Goal: Transaction & Acquisition: Purchase product/service

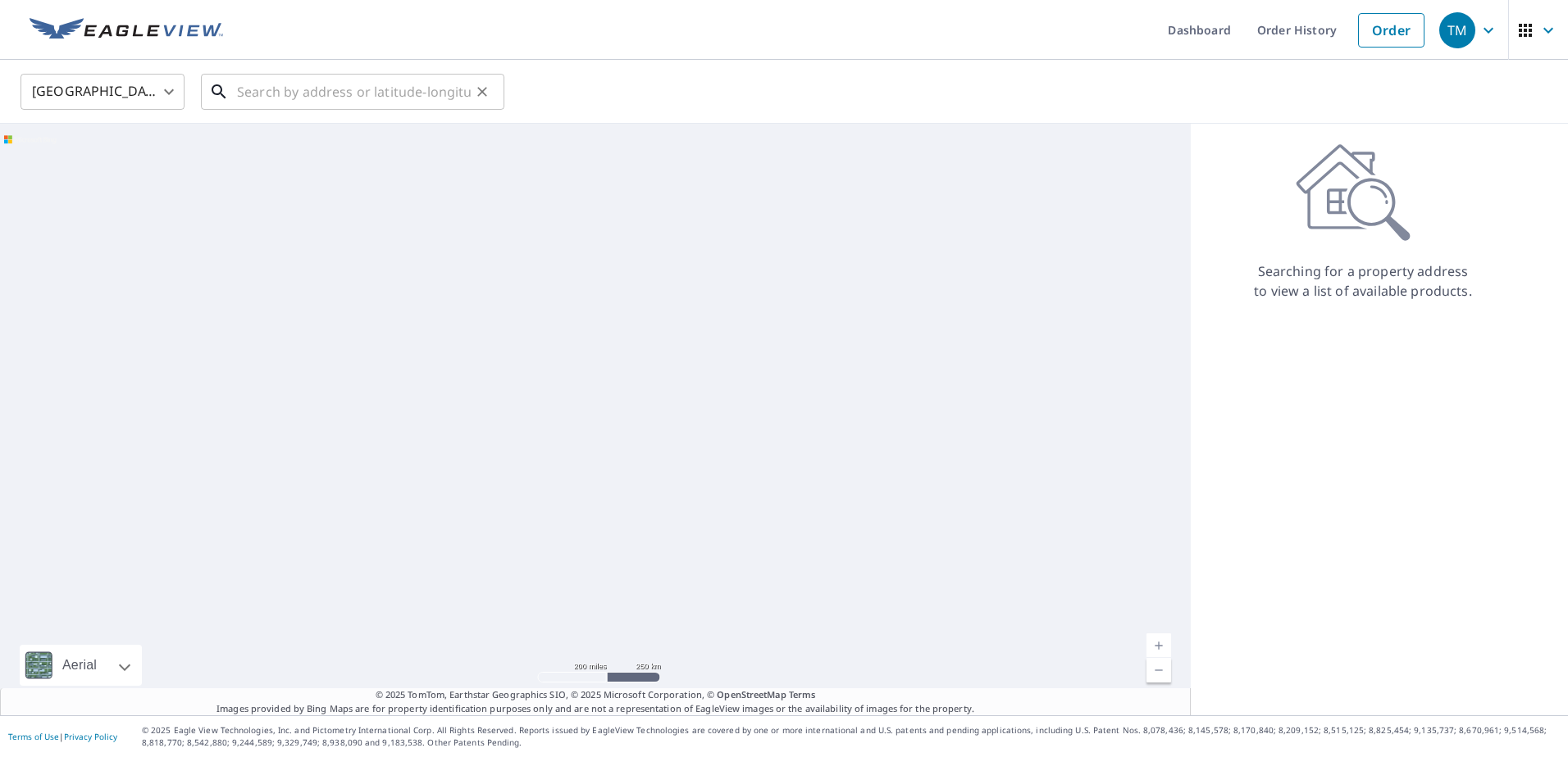
drag, startPoint x: 0, startPoint y: 0, endPoint x: 262, endPoint y: 94, distance: 278.4
click at [262, 94] on input "text" at bounding box center [353, 92] width 234 height 46
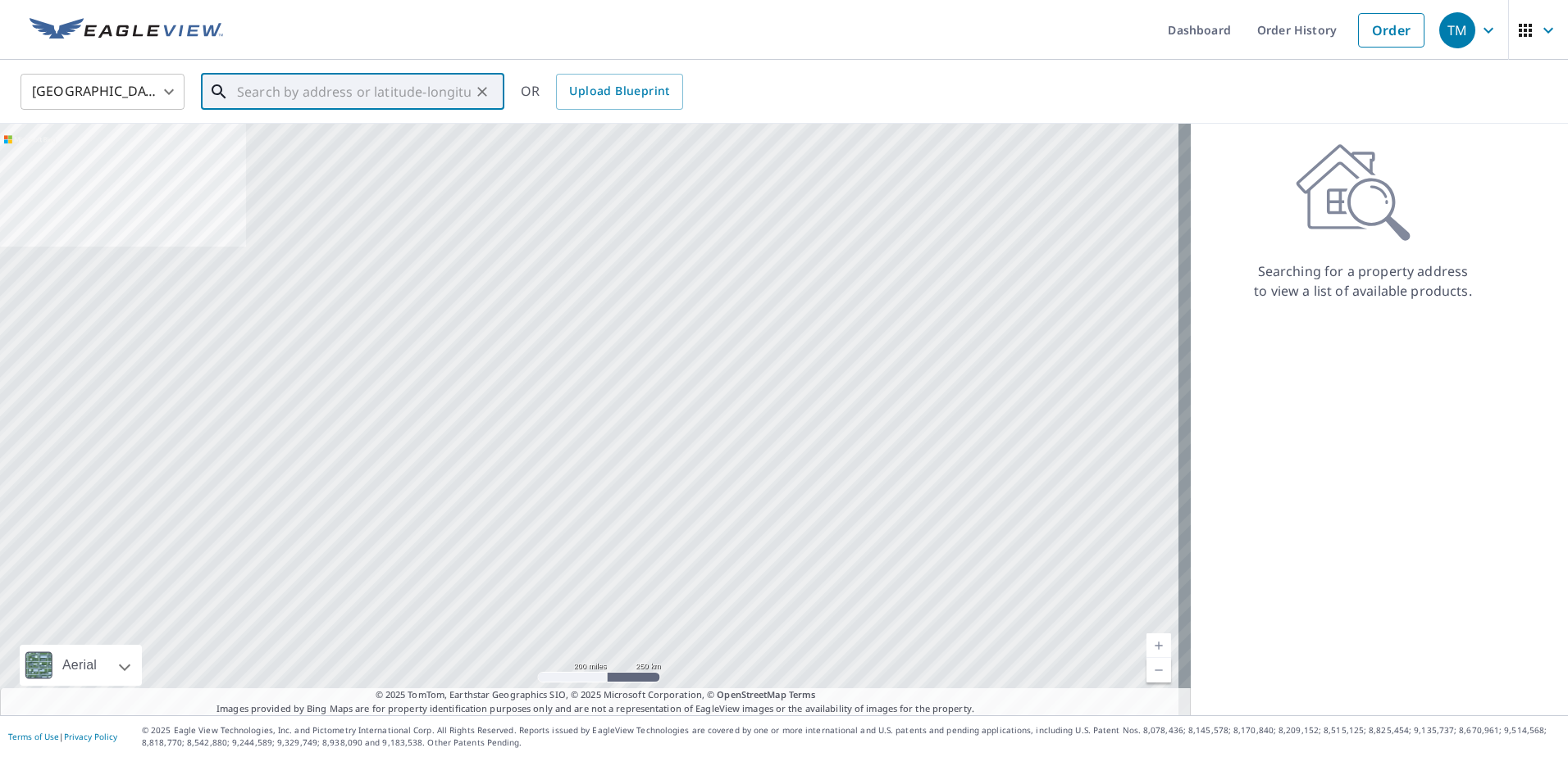
click at [269, 93] on input "text" at bounding box center [353, 92] width 234 height 46
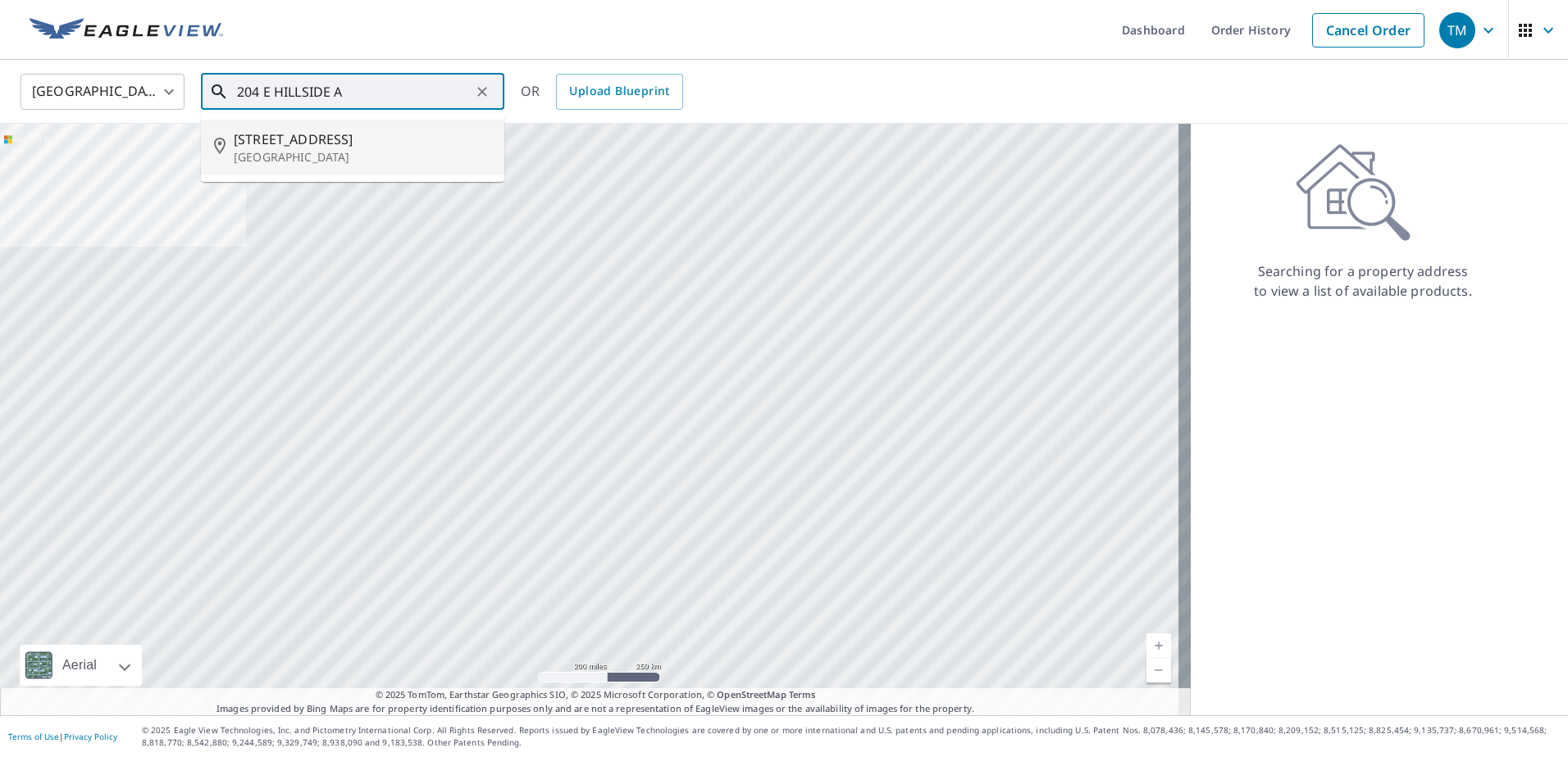
click at [331, 156] on p "[GEOGRAPHIC_DATA]" at bounding box center [362, 157] width 258 height 17
type input "[STREET_ADDRESS]"
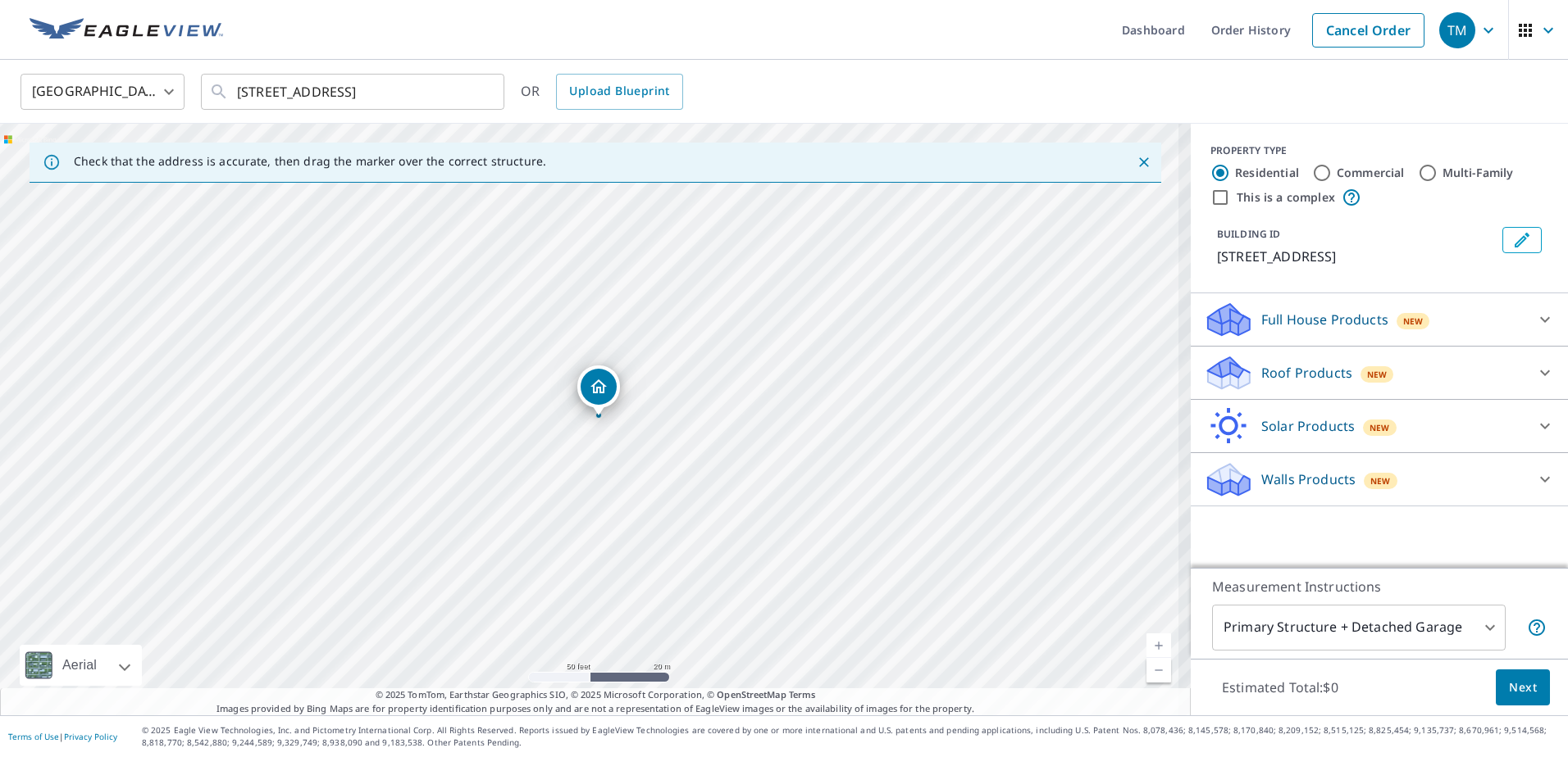
drag, startPoint x: 553, startPoint y: 484, endPoint x: 747, endPoint y: 431, distance: 201.1
click at [747, 431] on div "[STREET_ADDRESS]" at bounding box center [595, 419] width 1191 height 592
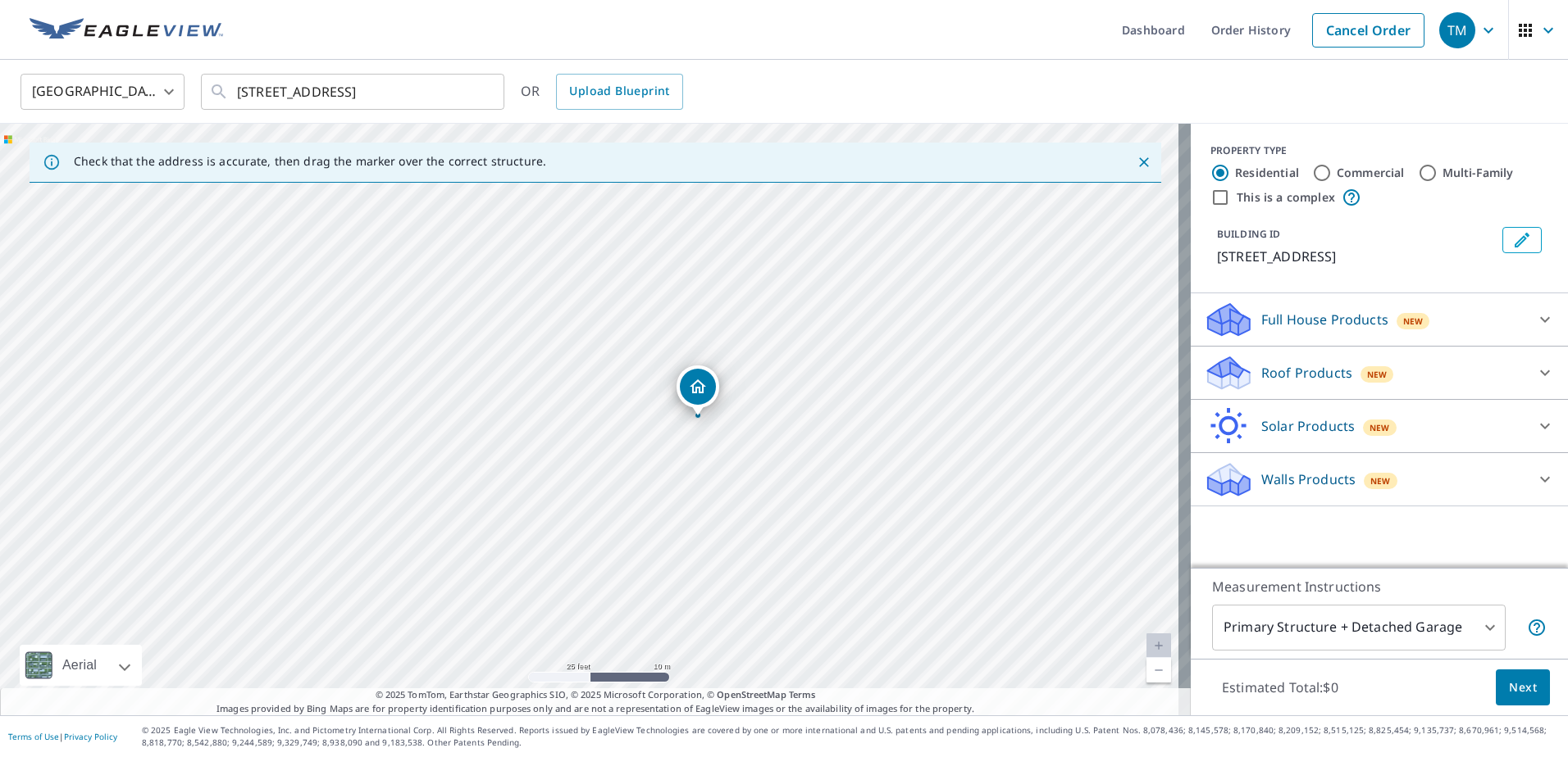
drag, startPoint x: 464, startPoint y: 452, endPoint x: 510, endPoint y: 468, distance: 48.7
click at [510, 468] on div "[STREET_ADDRESS]" at bounding box center [595, 419] width 1191 height 592
click at [1228, 369] on icon at bounding box center [1228, 367] width 41 height 21
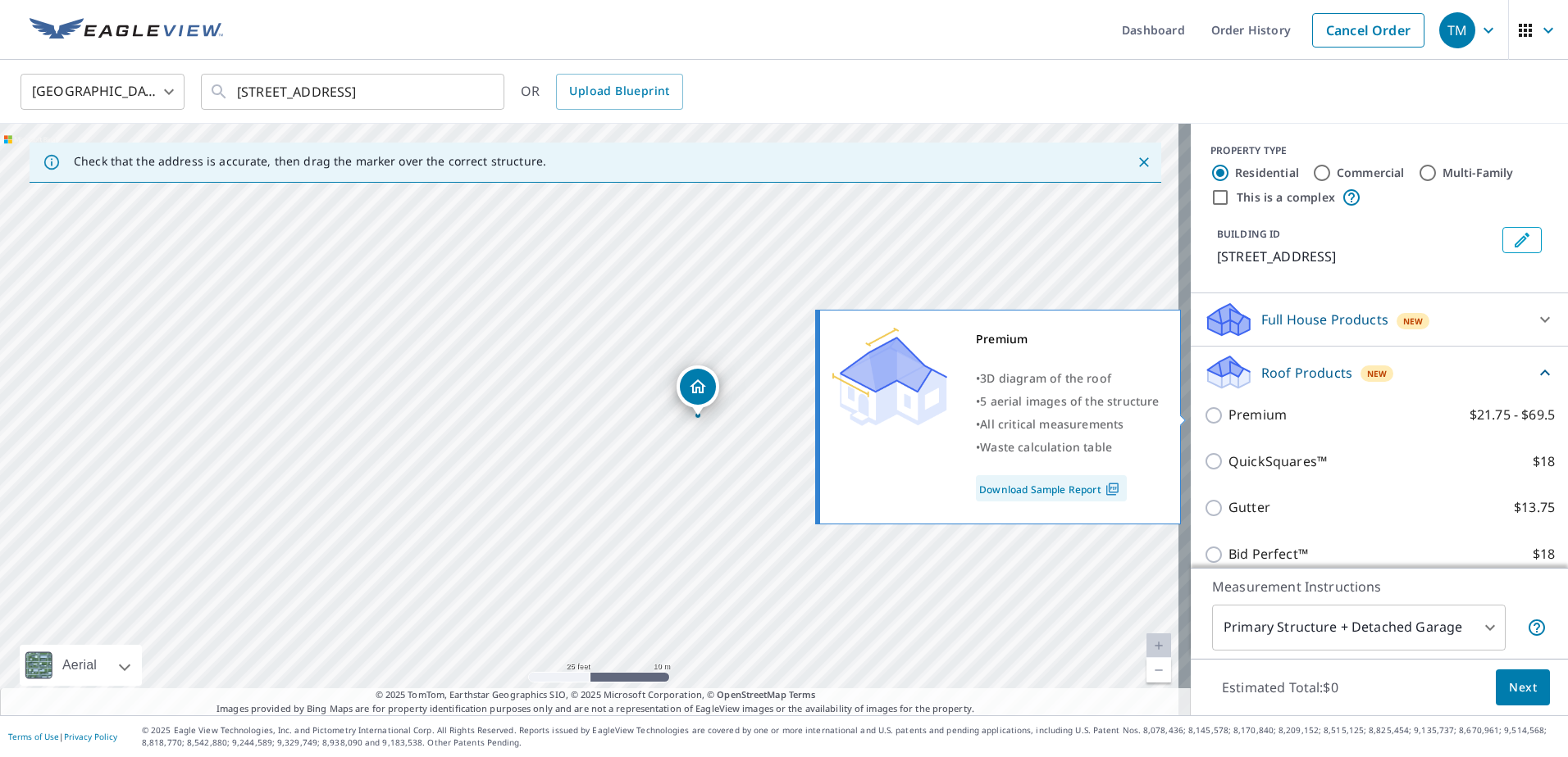
click at [1204, 411] on input "Premium $21.75 - $69.5" at bounding box center [1215, 416] width 25 height 20
checkbox input "true"
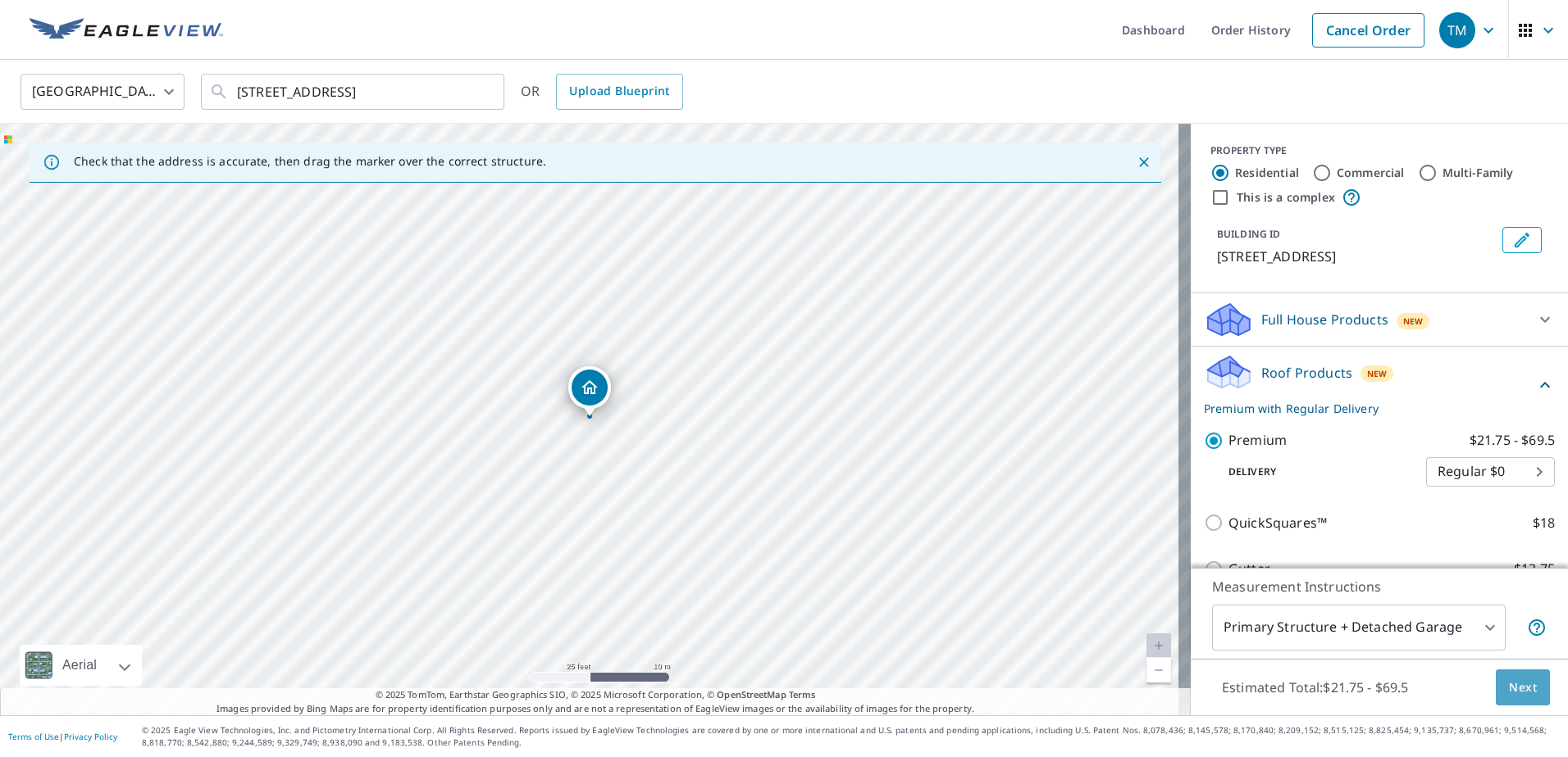
click at [1514, 684] on span "Next" at bounding box center [1523, 688] width 28 height 21
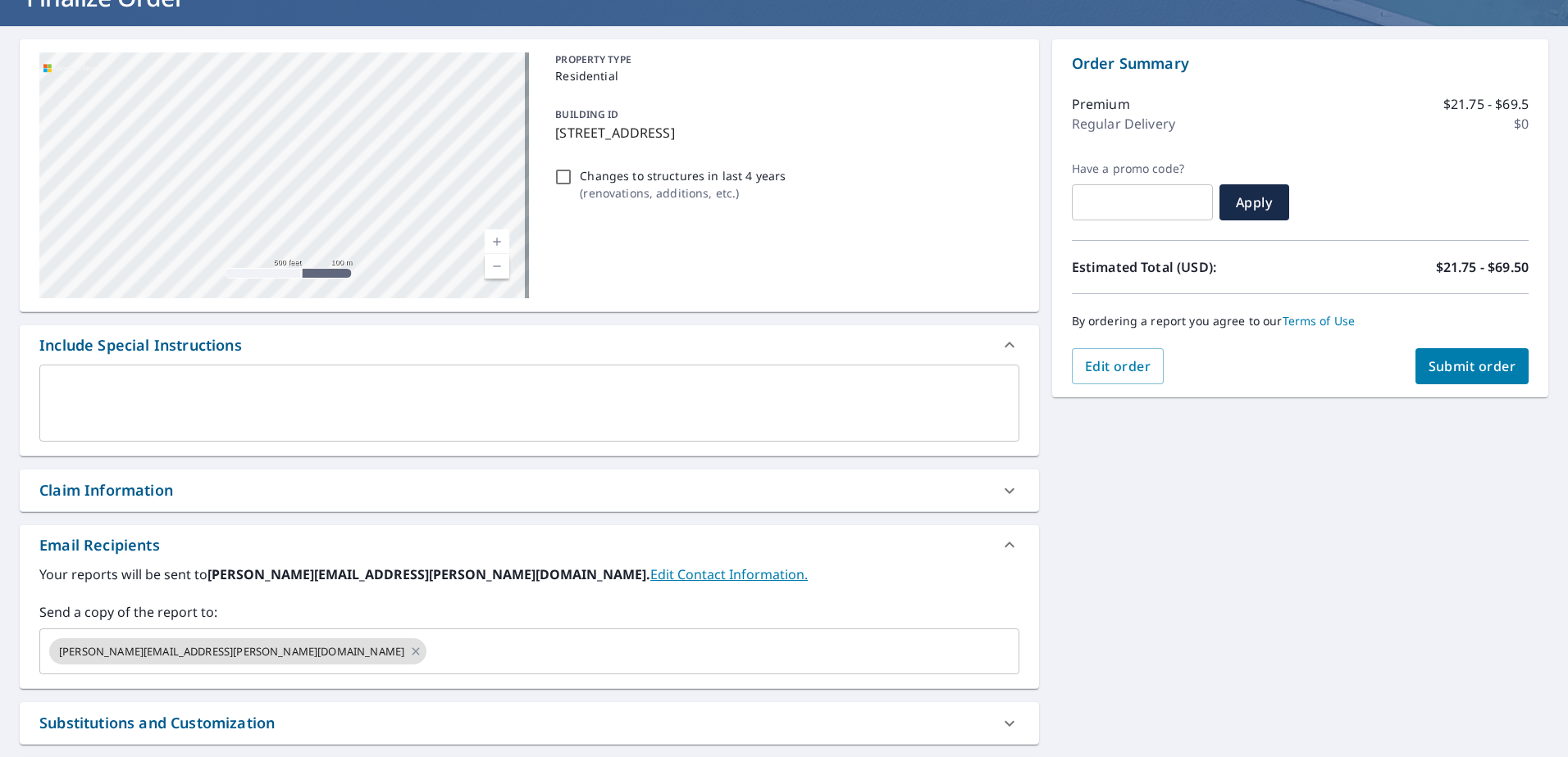
scroll to position [286, 0]
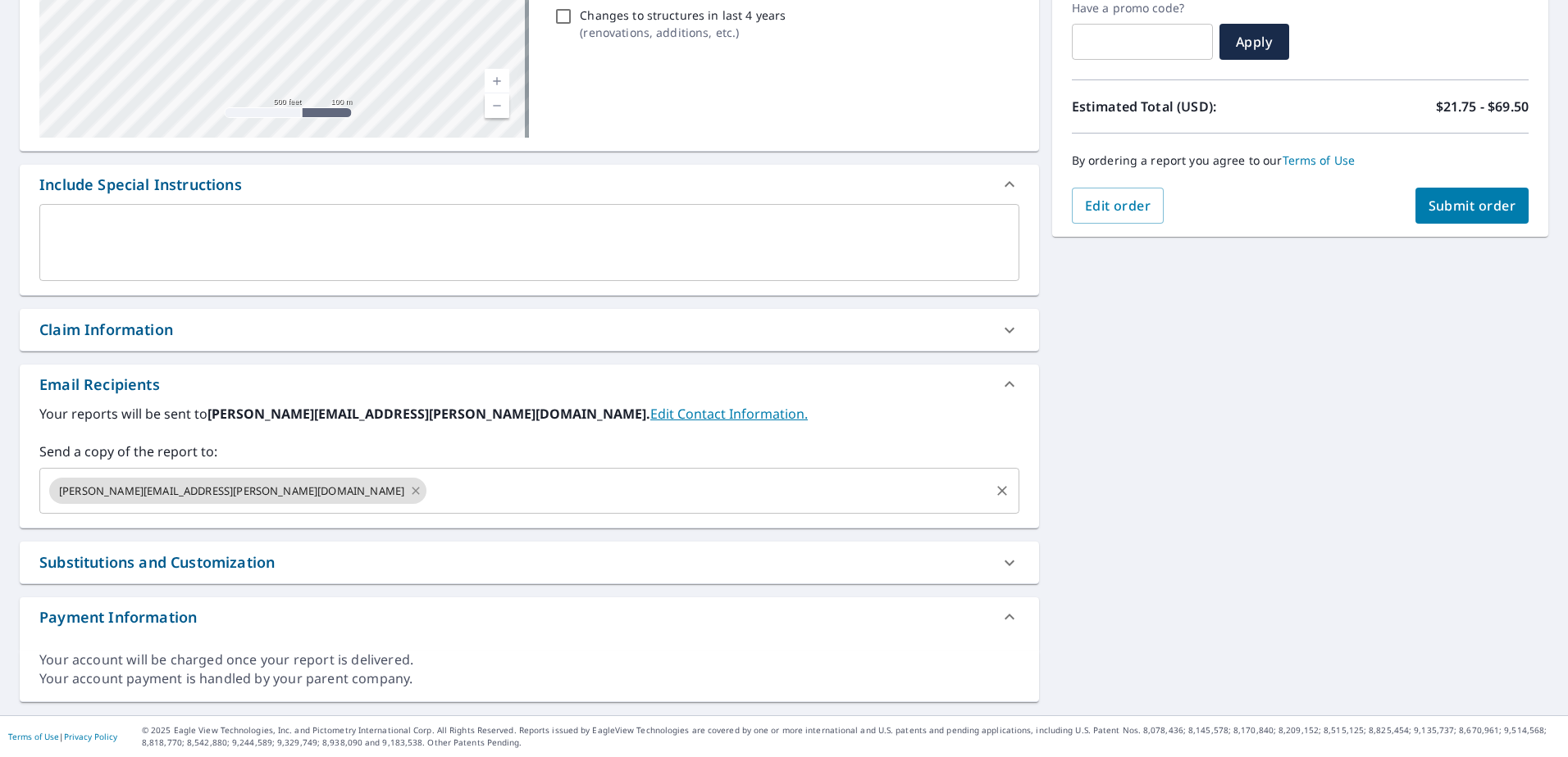
click at [412, 492] on icon at bounding box center [415, 490] width 7 height 7
click at [83, 504] on input "text" at bounding box center [516, 492] width 940 height 32
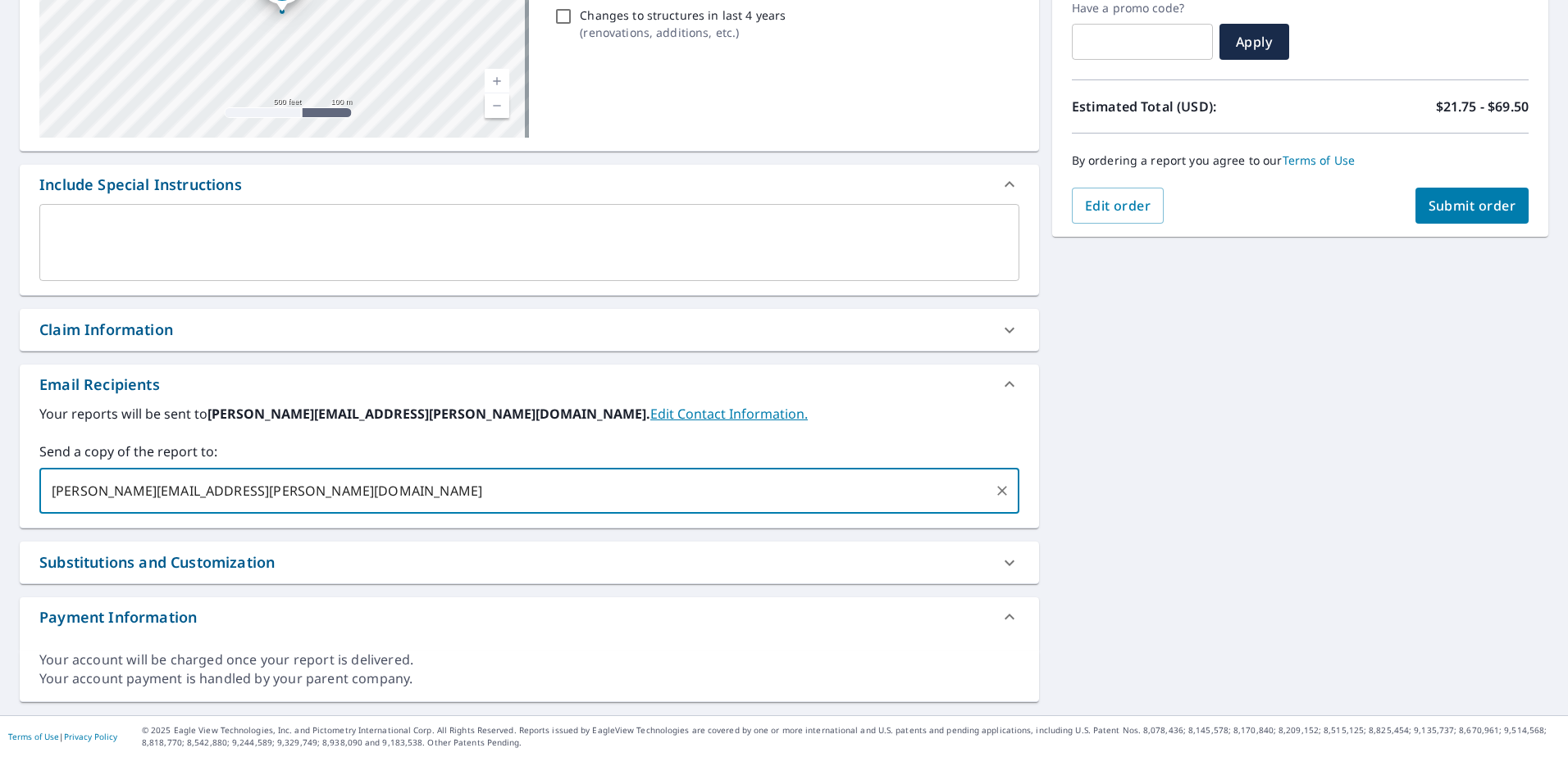
type input "[PERSON_NAME][EMAIL_ADDRESS][PERSON_NAME][DOMAIN_NAME]"
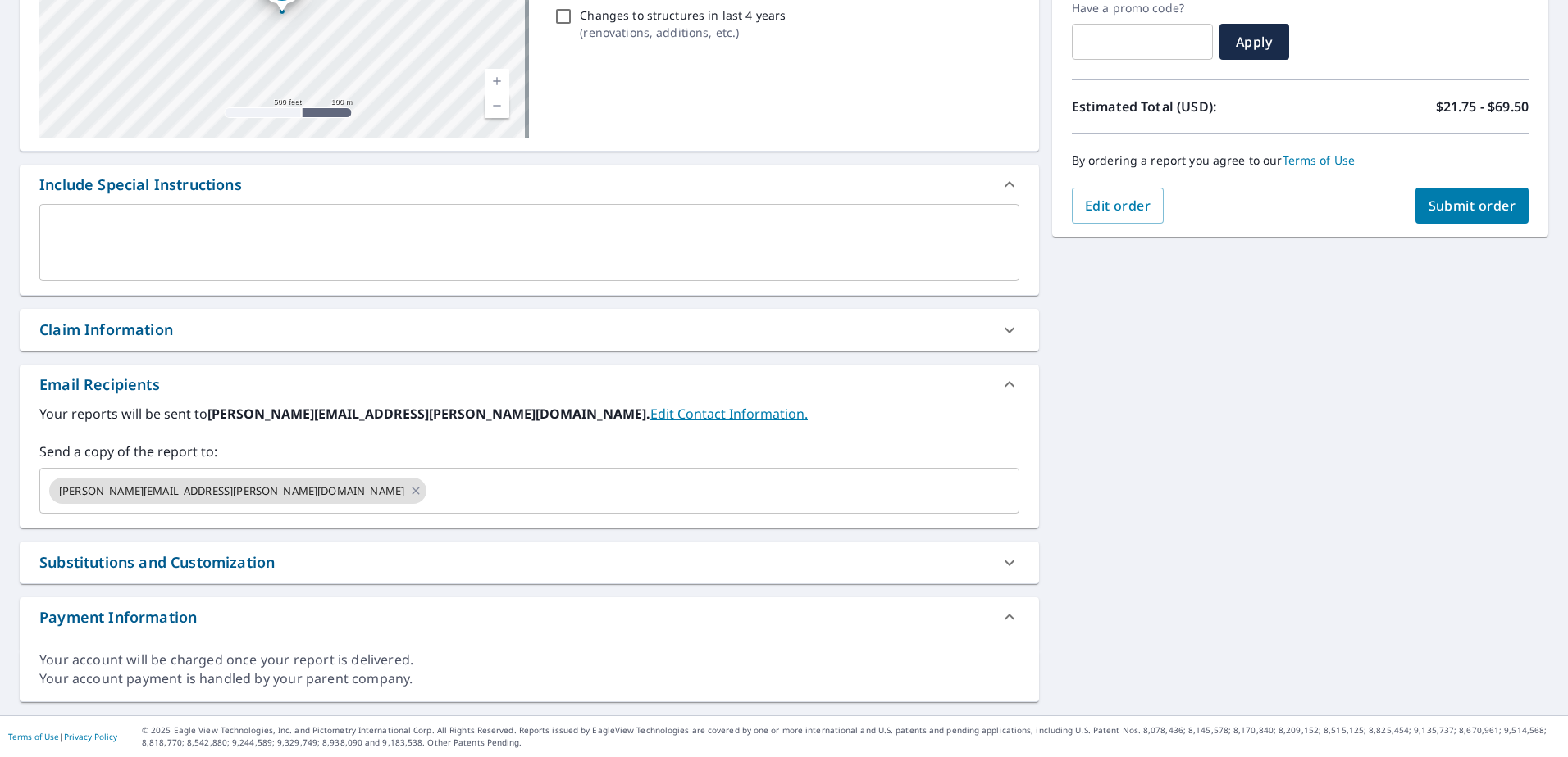
click at [1250, 432] on div "[STREET_ADDRESS] Aerial Road A standard road map Aerial A detailed look from ab…" at bounding box center [784, 290] width 1568 height 850
click at [1453, 202] on span "Submit order" at bounding box center [1472, 205] width 88 height 18
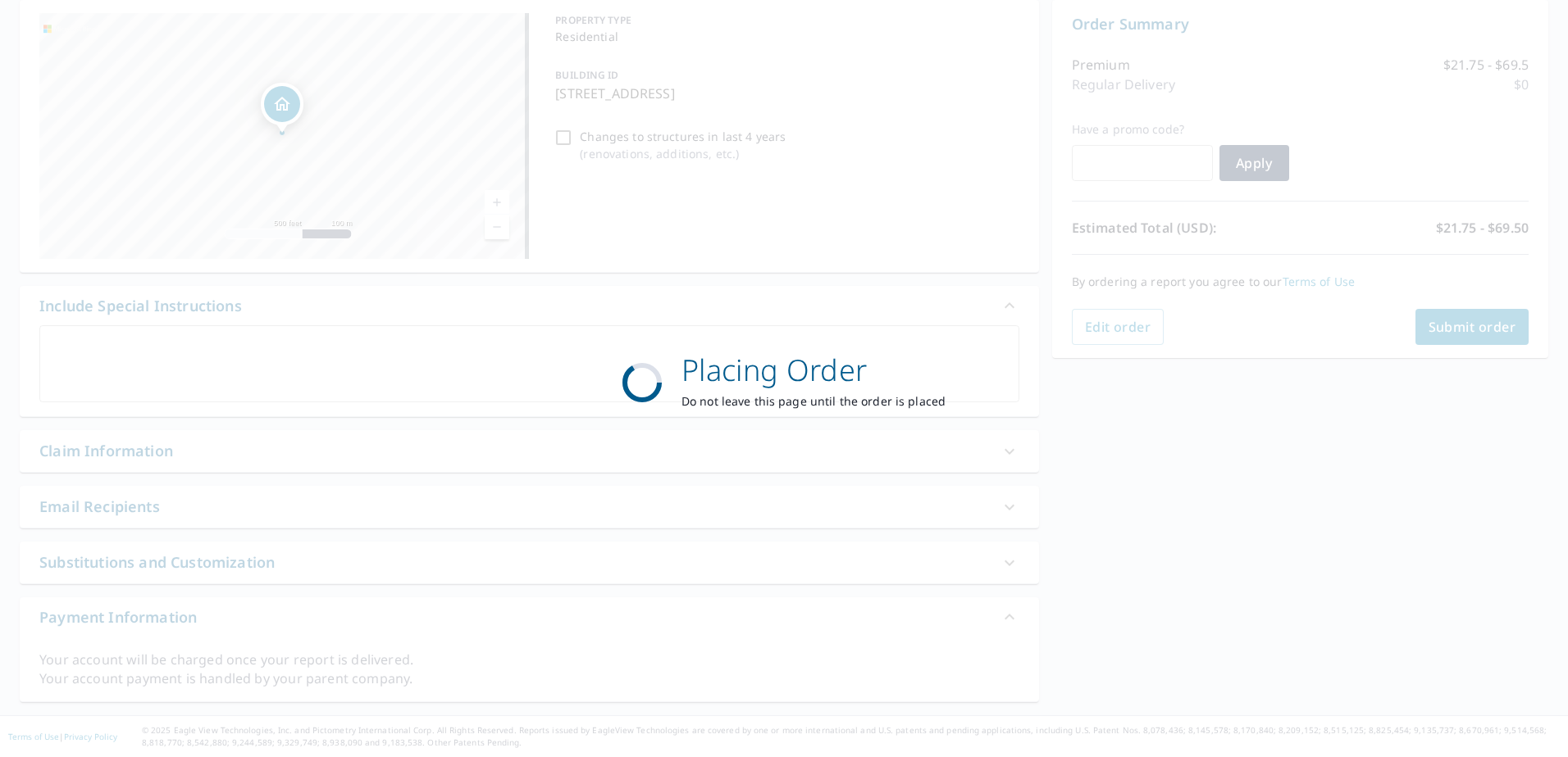
scroll to position [165, 0]
